Goal: Task Accomplishment & Management: Manage account settings

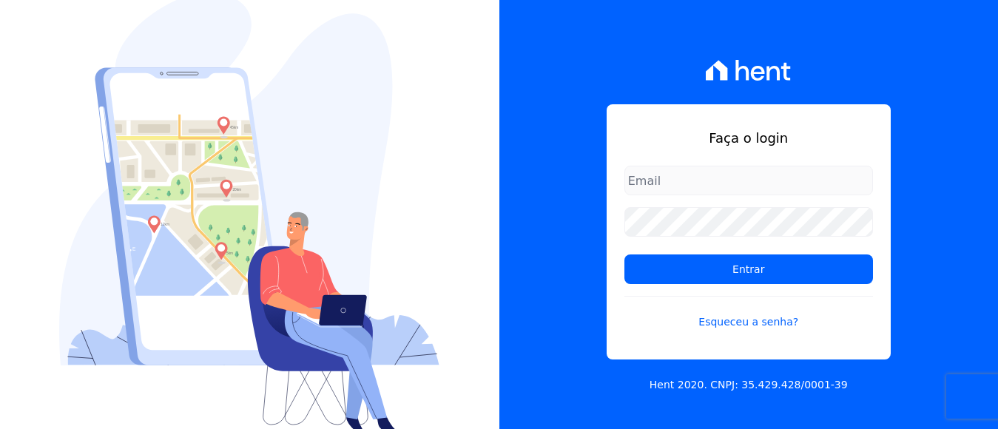
click at [701, 176] on input "email" at bounding box center [748, 181] width 249 height 30
type input "[EMAIL_ADDRESS][DOMAIN_NAME]"
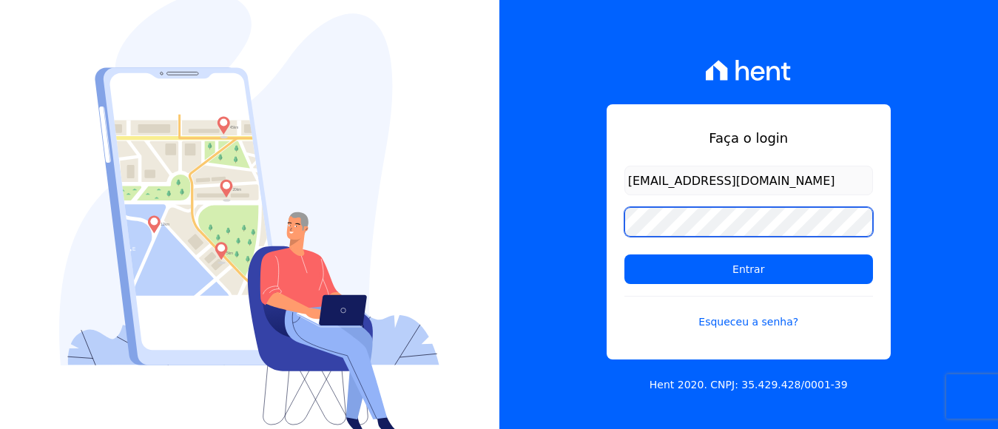
click at [624, 255] on input "Entrar" at bounding box center [748, 270] width 249 height 30
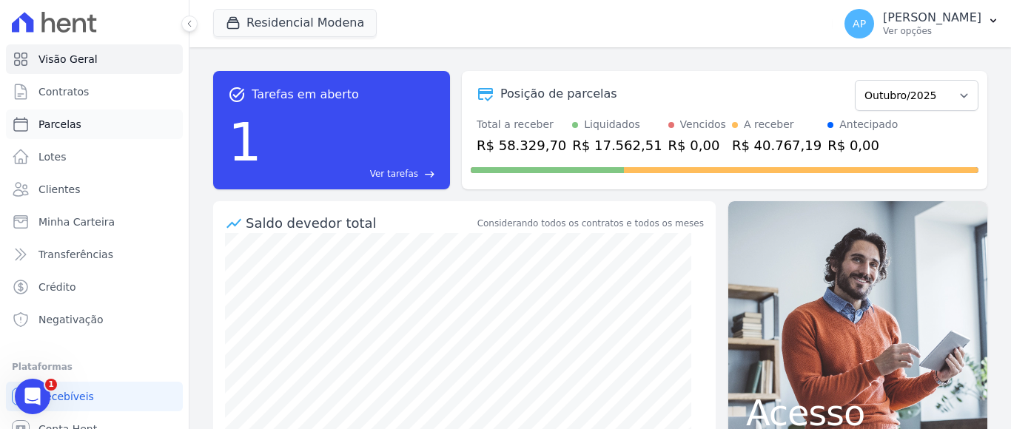
click at [60, 125] on span "Parcelas" at bounding box center [59, 124] width 43 height 15
select select
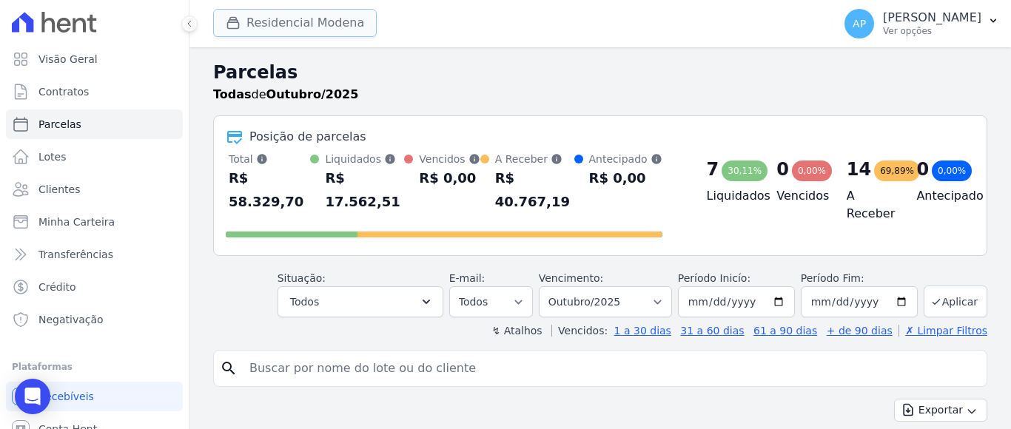
click at [317, 18] on button "Residencial Modena" at bounding box center [295, 23] width 164 height 28
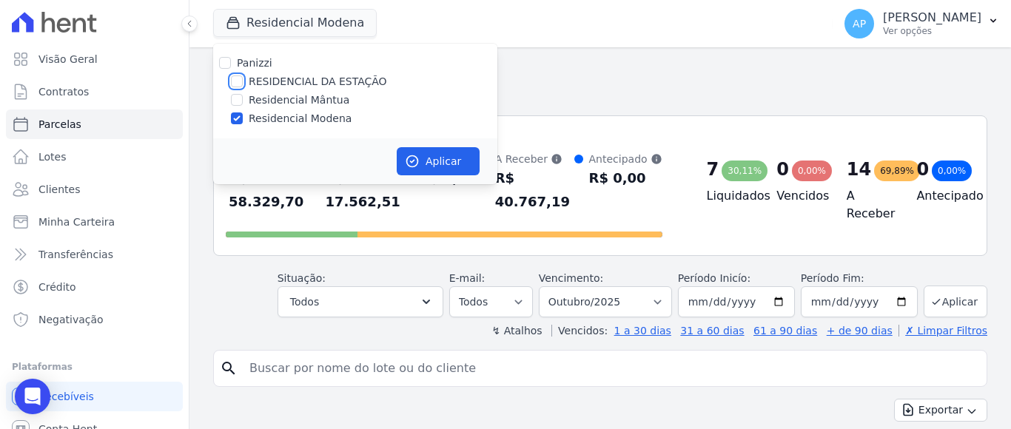
click at [236, 81] on input "RESIDENCIAL DA ESTAÇÃO" at bounding box center [237, 81] width 12 height 12
checkbox input "true"
click at [238, 115] on input "Residencial Modena" at bounding box center [237, 118] width 12 height 12
checkbox input "false"
click at [442, 160] on button "Aplicar" at bounding box center [438, 161] width 83 height 28
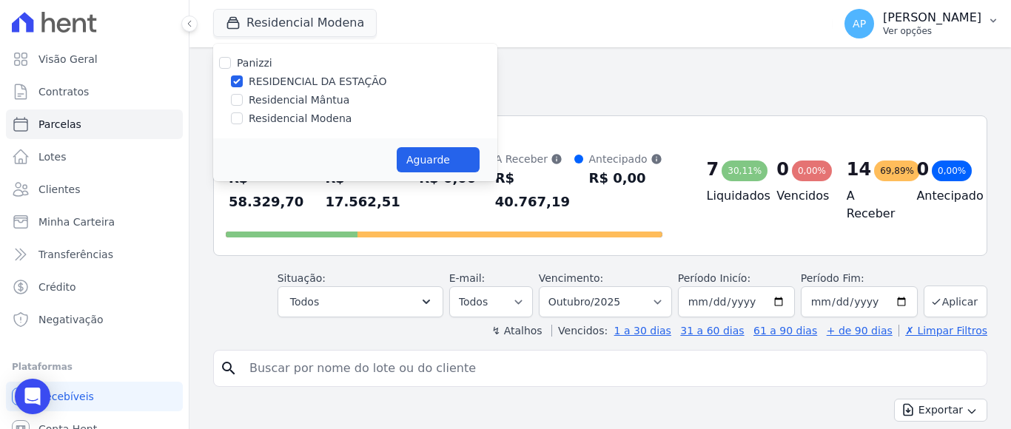
select select
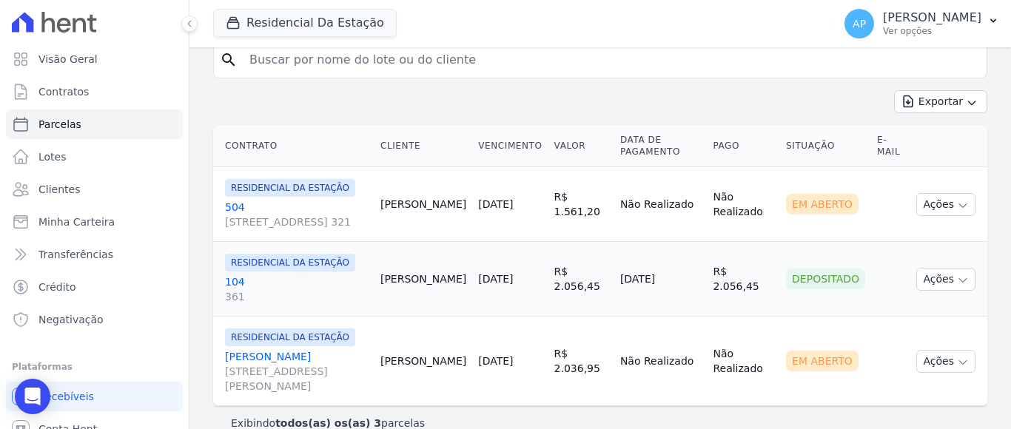
scroll to position [313, 0]
